Goal: Task Accomplishment & Management: Manage account settings

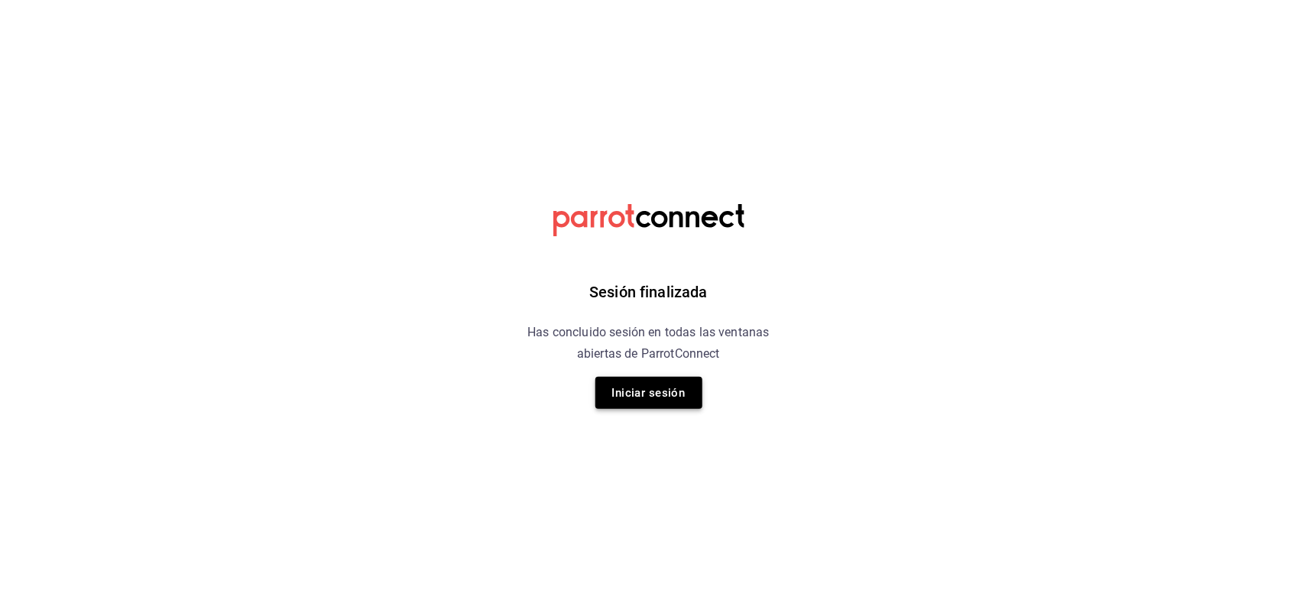
click at [643, 390] on button "Iniciar sesión" at bounding box center [648, 393] width 107 height 32
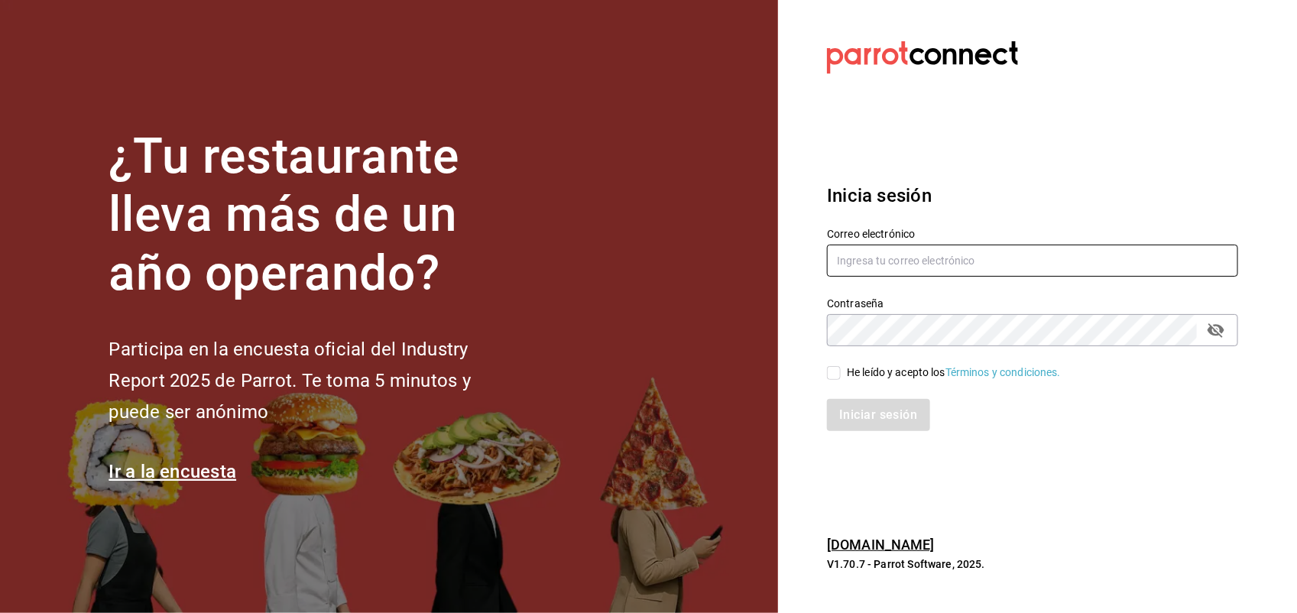
type input "lhazaelcm93@gmail.com"
click at [825, 371] on div "He leído y acepto los Términos y condiciones." at bounding box center [1022, 363] width 429 height 35
click at [828, 366] on input "He leído y acepto los Términos y condiciones." at bounding box center [834, 373] width 14 height 14
checkbox input "true"
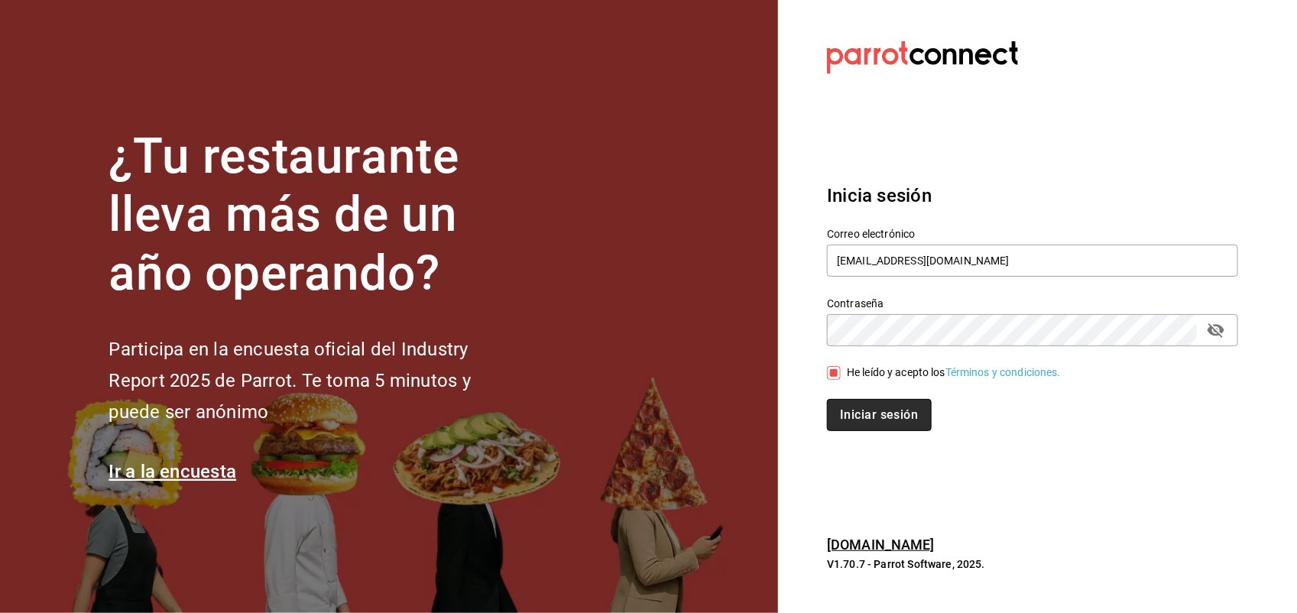
click at [860, 406] on button "Iniciar sesión" at bounding box center [879, 415] width 104 height 32
